Goal: Task Accomplishment & Management: Use online tool/utility

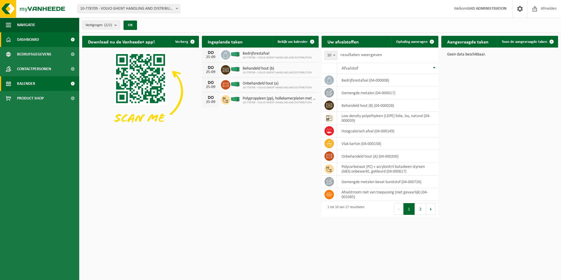
click at [42, 84] on link "Kalender" at bounding box center [39, 83] width 79 height 15
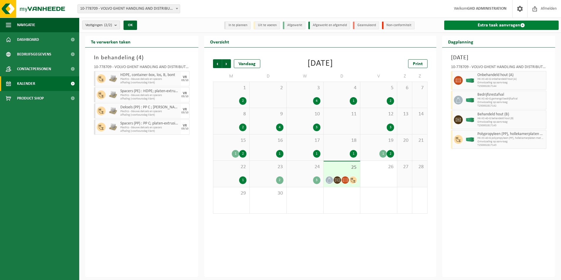
click at [477, 25] on link "Extra taak aanvragen" at bounding box center [501, 25] width 115 height 9
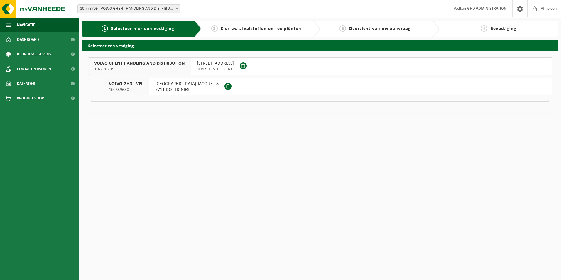
click at [219, 63] on span "[STREET_ADDRESS]" at bounding box center [215, 63] width 37 height 6
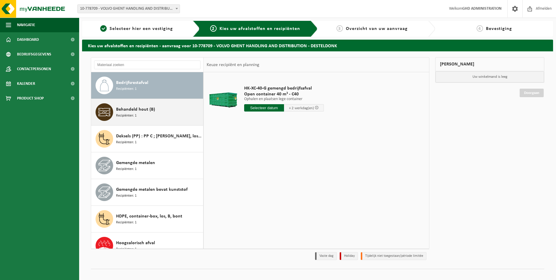
click at [164, 112] on div "Behandeld hout (B) Recipiënten: 1" at bounding box center [159, 112] width 86 height 18
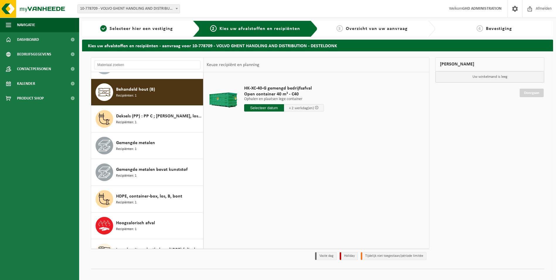
scroll to position [27, 0]
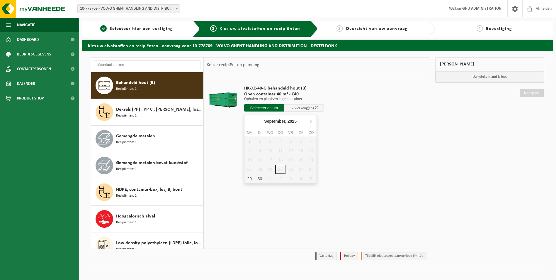
click at [266, 107] on input "text" at bounding box center [264, 107] width 40 height 7
click at [281, 169] on div "1 2 3 4 5 6 7 8 9 10 11 12 13 14 15 16 17 18 19 20 21 22 23 24 25 26 27 28 29 3…" at bounding box center [281, 159] width 72 height 47
click at [287, 168] on div "1 2 3 4 5 6 7 8 9 10 11 12 13 14 15 16 17 18 19 20 21 22 23 24 25 26 27 28 29 3…" at bounding box center [281, 159] width 72 height 47
click at [358, 170] on div "HK-XC-40-G behandeld hout (B) Open container 40 m³ - C40 Ophalen en plaatsen le…" at bounding box center [316, 160] width 225 height 176
